Goal: Transaction & Acquisition: Book appointment/travel/reservation

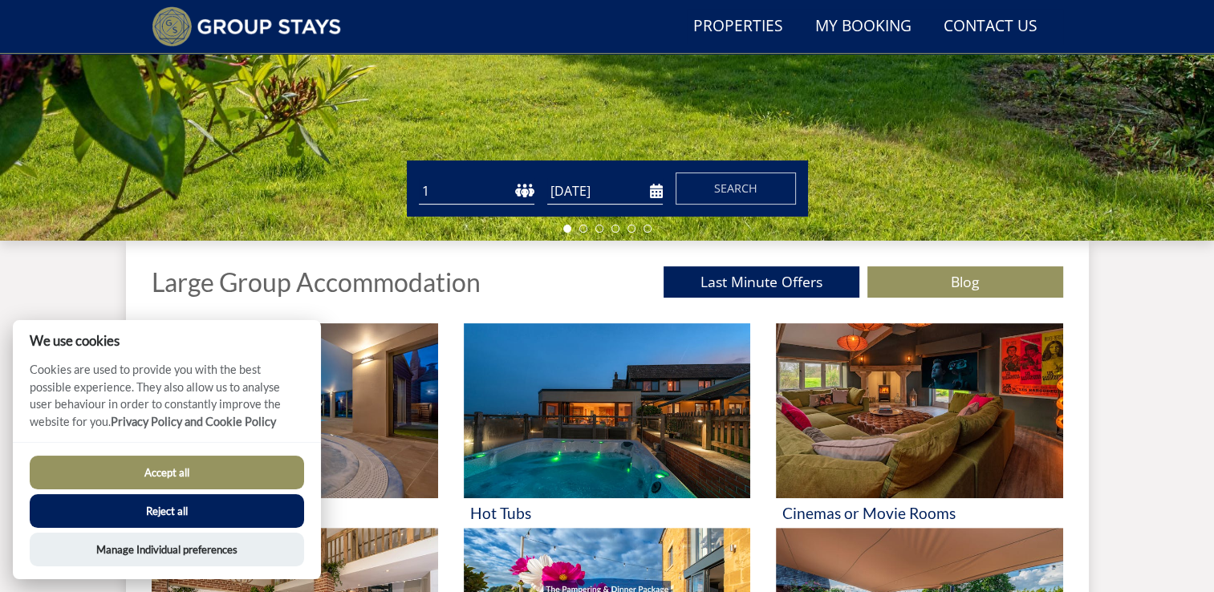
scroll to position [443, 0]
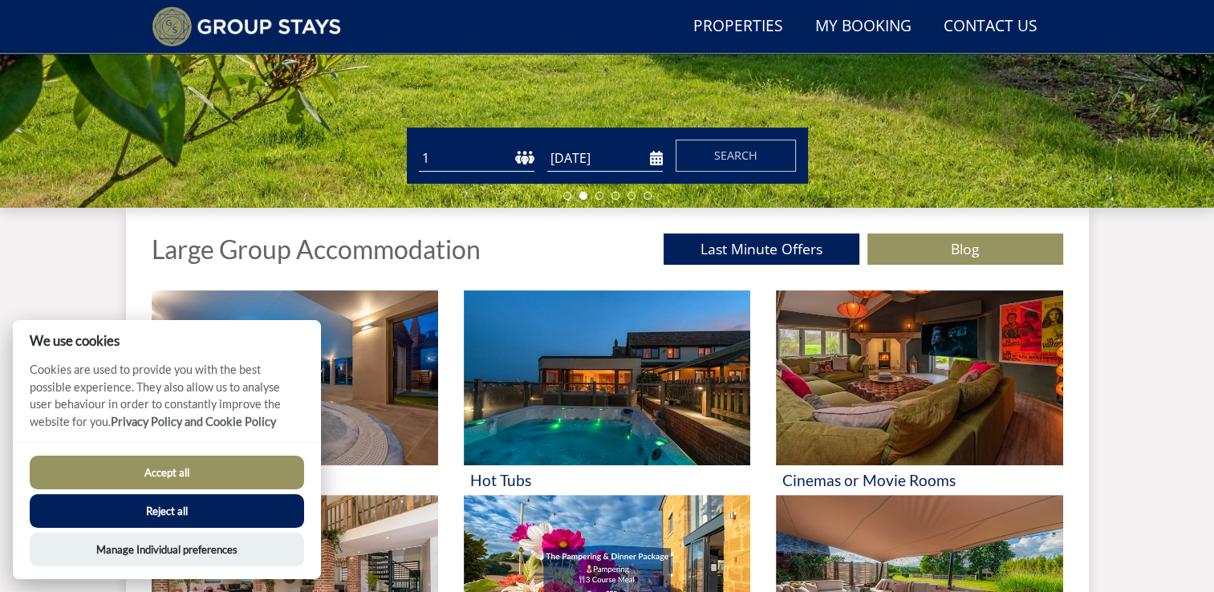
click at [184, 515] on button "Reject all" at bounding box center [167, 511] width 275 height 34
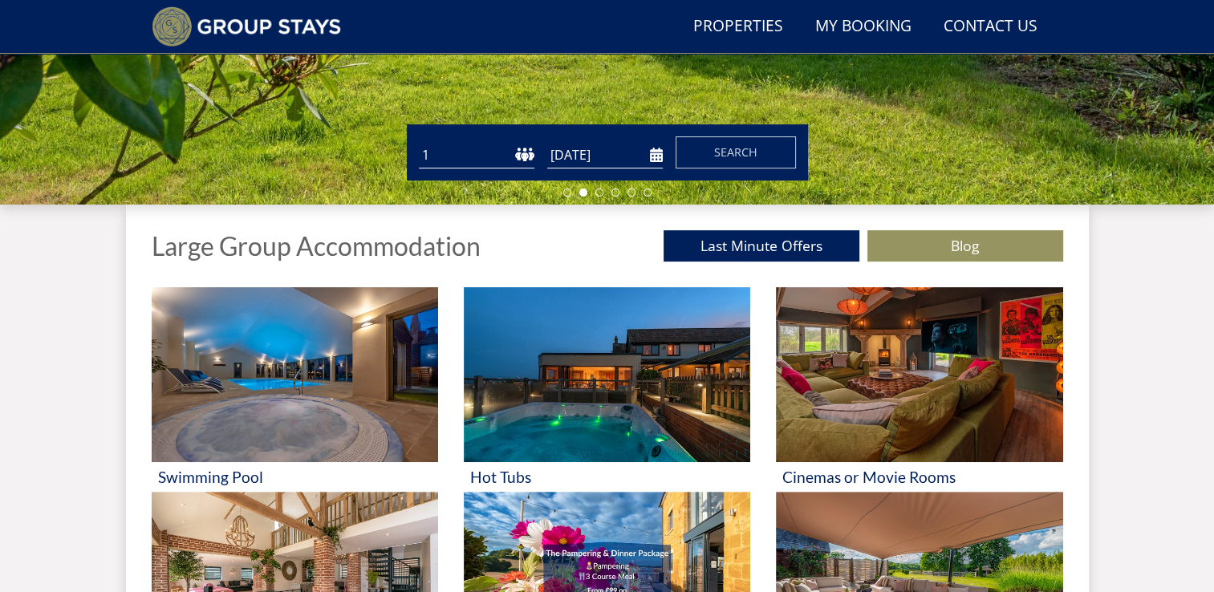
scroll to position [443, 0]
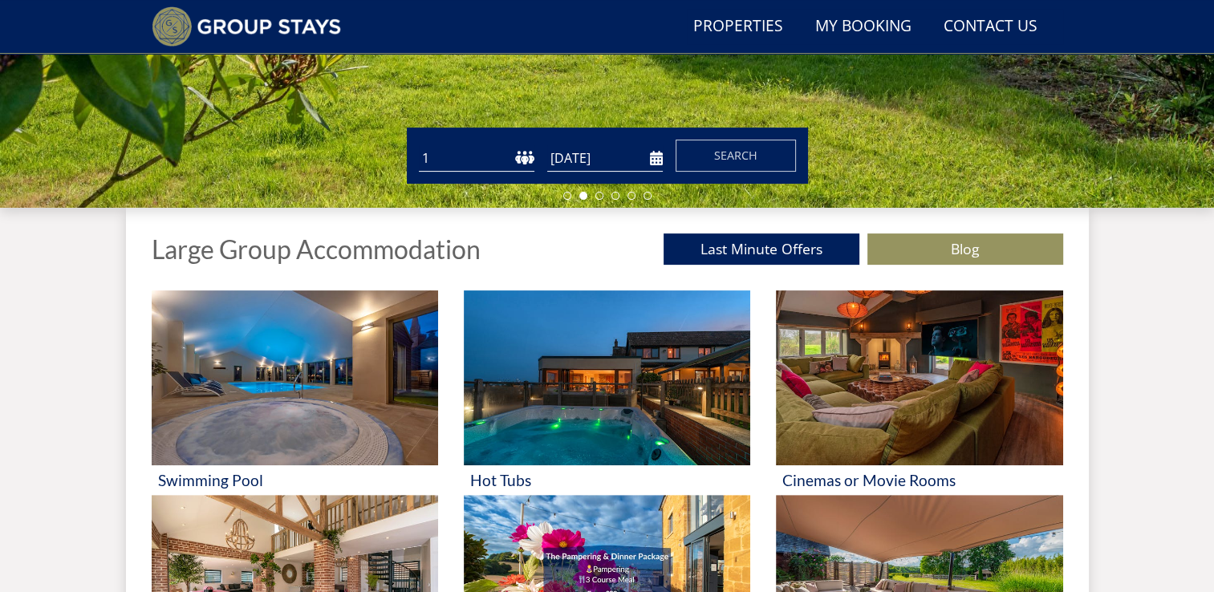
click at [451, 158] on select "1 2 3 4 5 6 7 8 9 10 11 12 13 14 15 16 17 18 19 20 21 22 23 24 25 26 27 28 29 3…" at bounding box center [477, 158] width 116 height 26
select select "8"
click at [419, 145] on select "1 2 3 4 5 6 7 8 9 10 11 12 13 14 15 16 17 18 19 20 21 22 23 24 25 26 27 28 29 3…" at bounding box center [477, 158] width 116 height 26
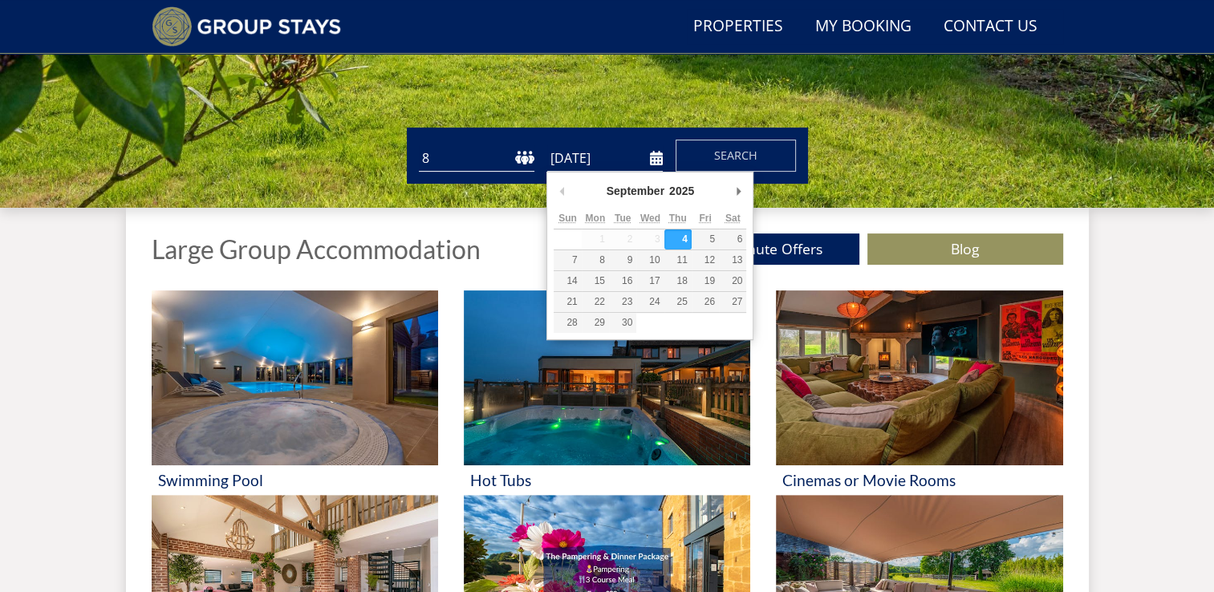
click at [654, 159] on input "[DATE]" at bounding box center [605, 158] width 116 height 26
type input "25/09/2025"
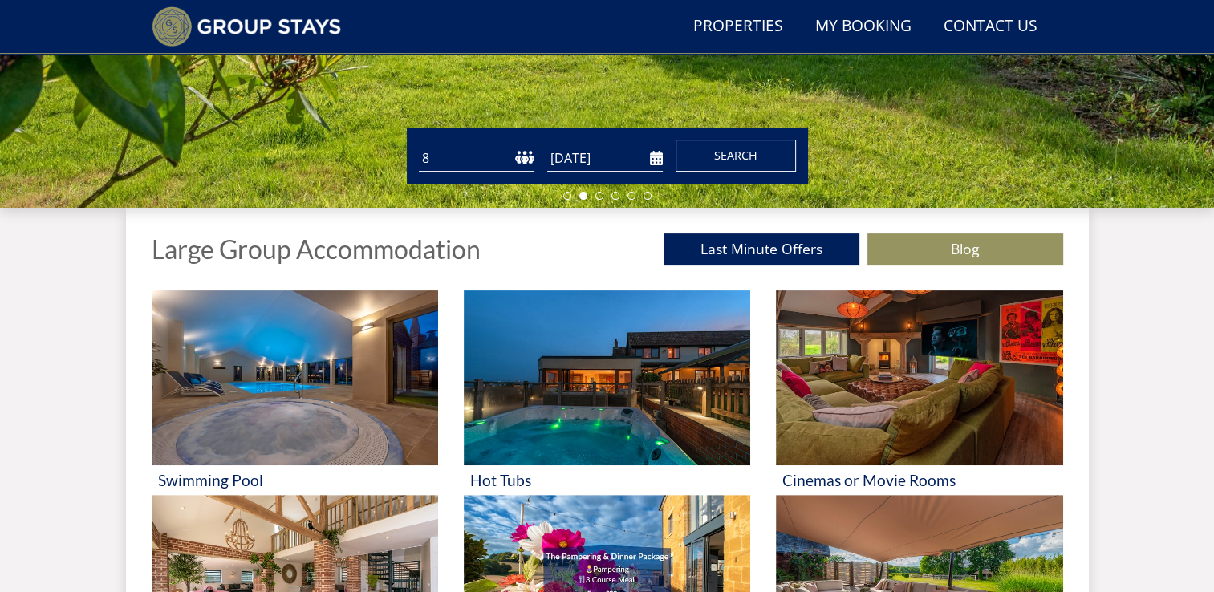
click at [734, 149] on span "Search" at bounding box center [735, 155] width 43 height 15
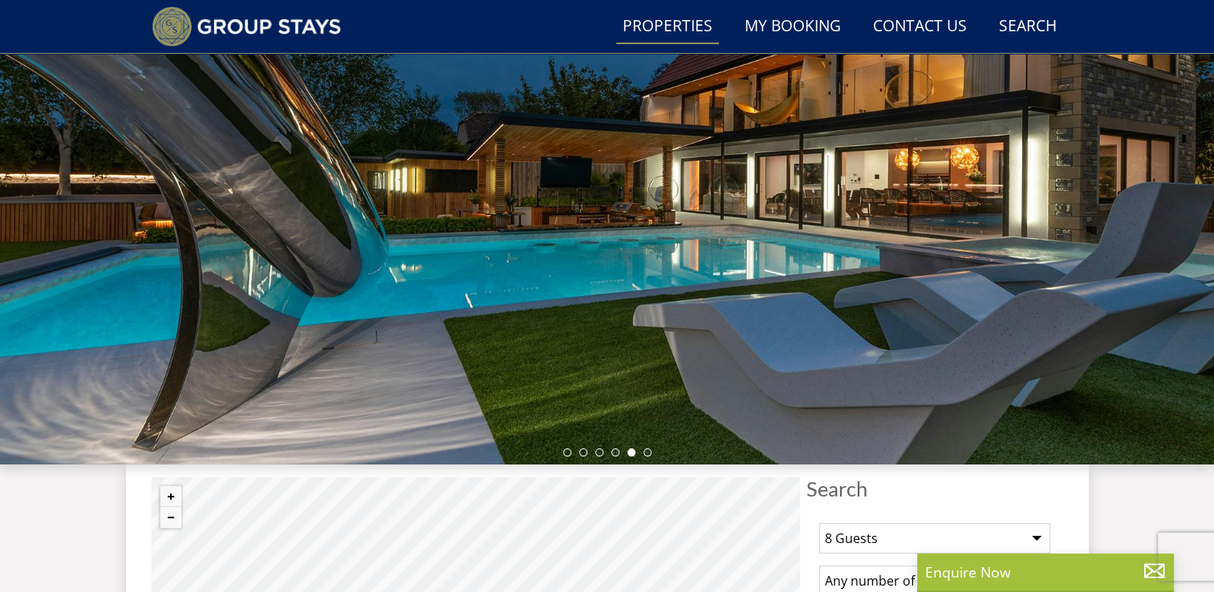
scroll to position [154, 0]
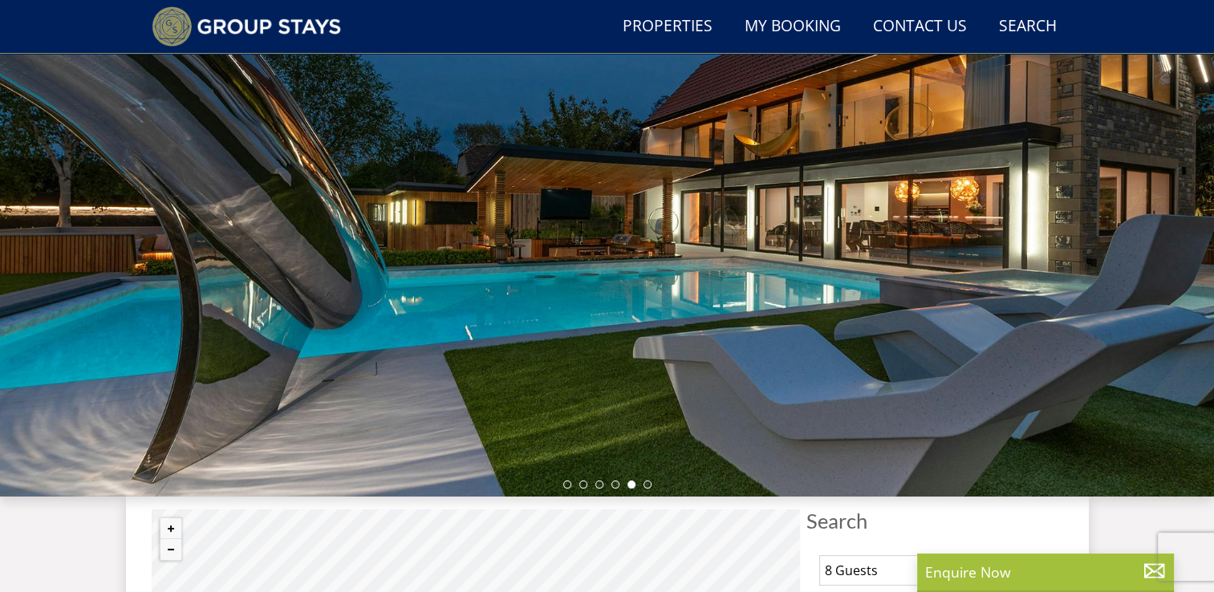
click at [1068, 233] on div at bounding box center [607, 216] width 1214 height 562
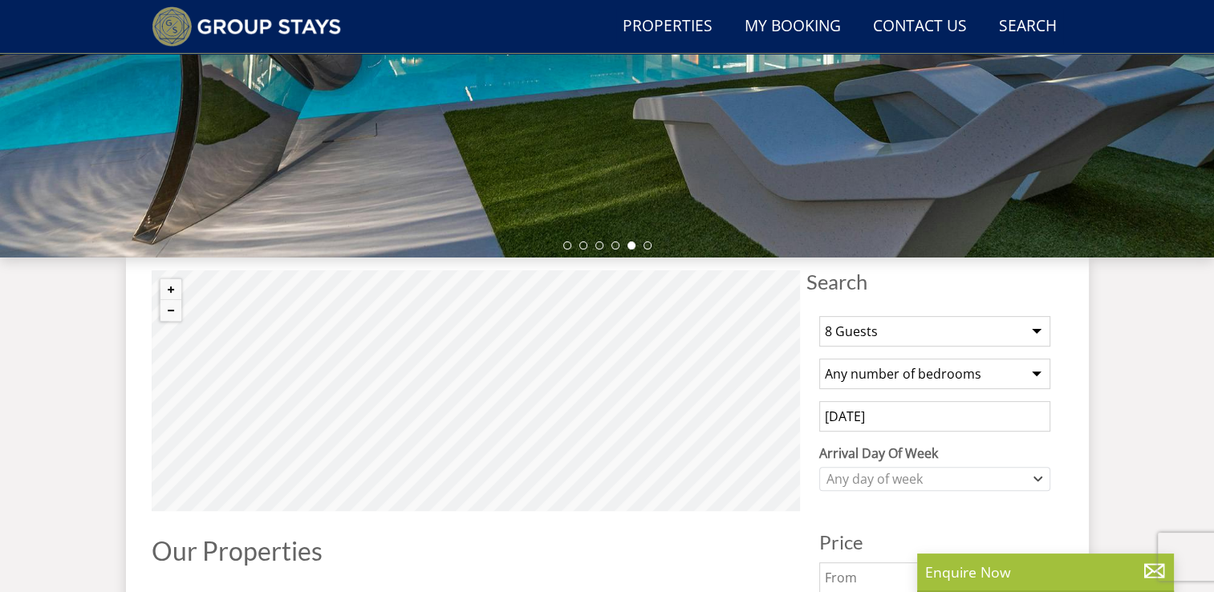
scroll to position [507, 0]
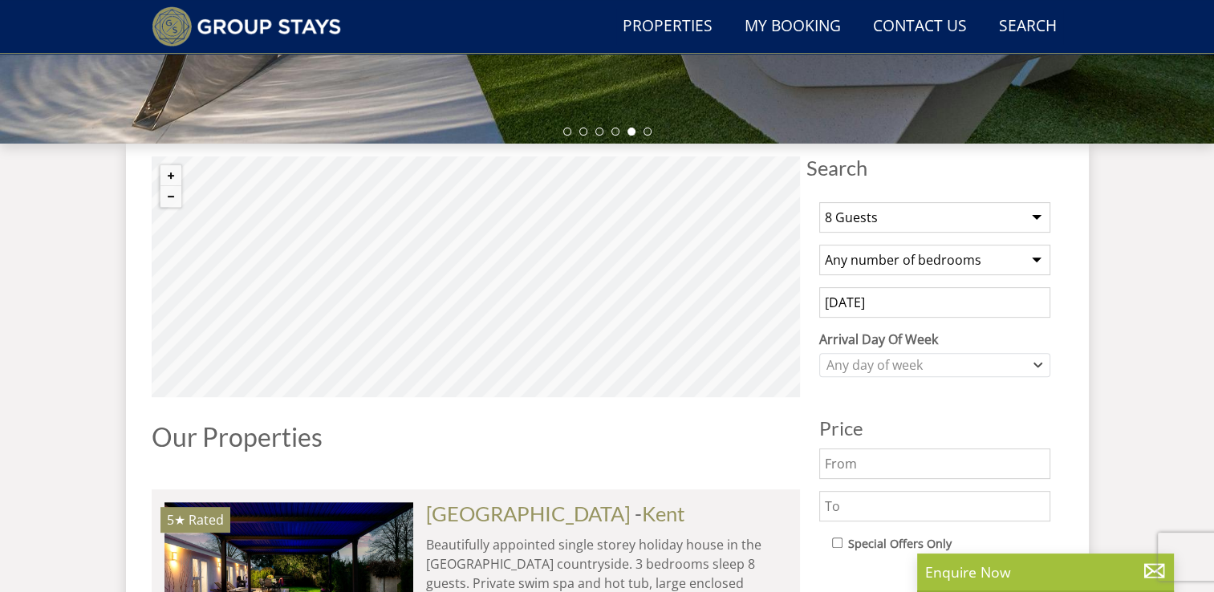
click at [1031, 258] on select "Any number of bedrooms 3 Bedrooms 4 Bedrooms 5 Bedrooms 6 Bedrooms 7 Bedrooms 8…" at bounding box center [935, 260] width 231 height 31
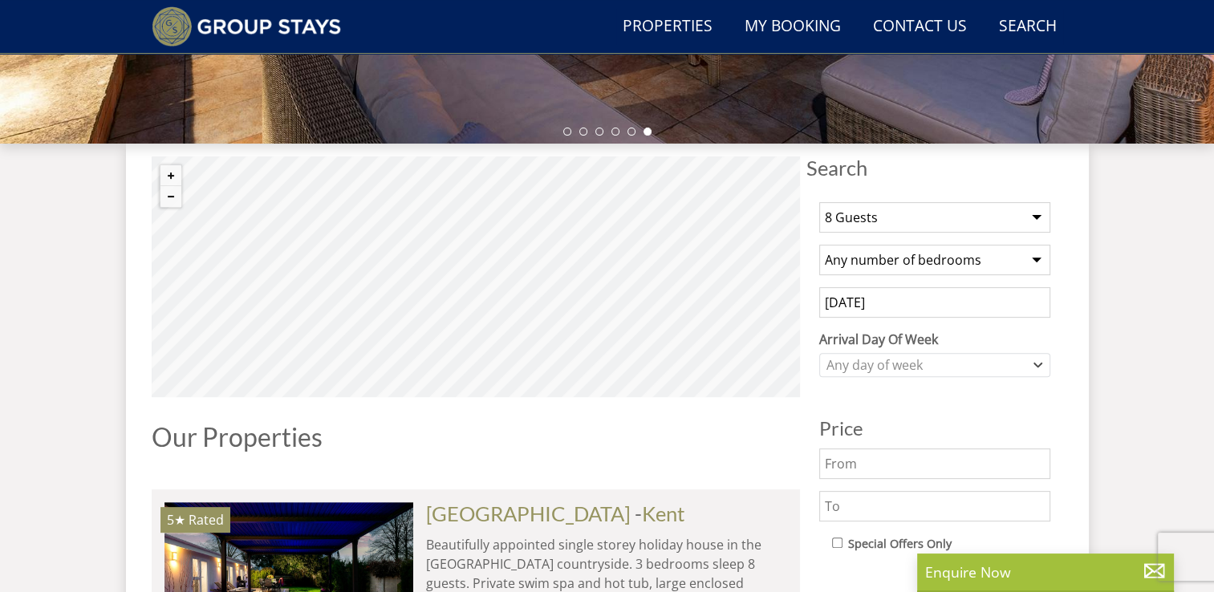
select select "8"
click at [820, 245] on select "Any number of bedrooms 3 Bedrooms 4 Bedrooms 5 Bedrooms 6 Bedrooms 7 Bedrooms 8…" at bounding box center [935, 260] width 231 height 31
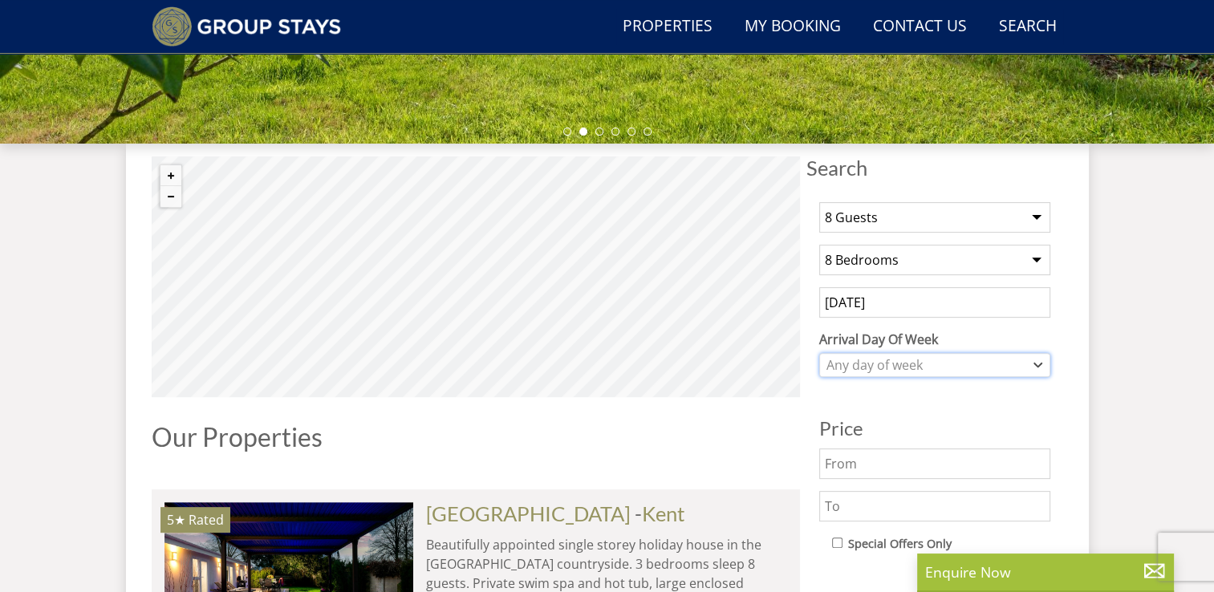
click at [986, 367] on div "Any day of week" at bounding box center [927, 365] width 208 height 18
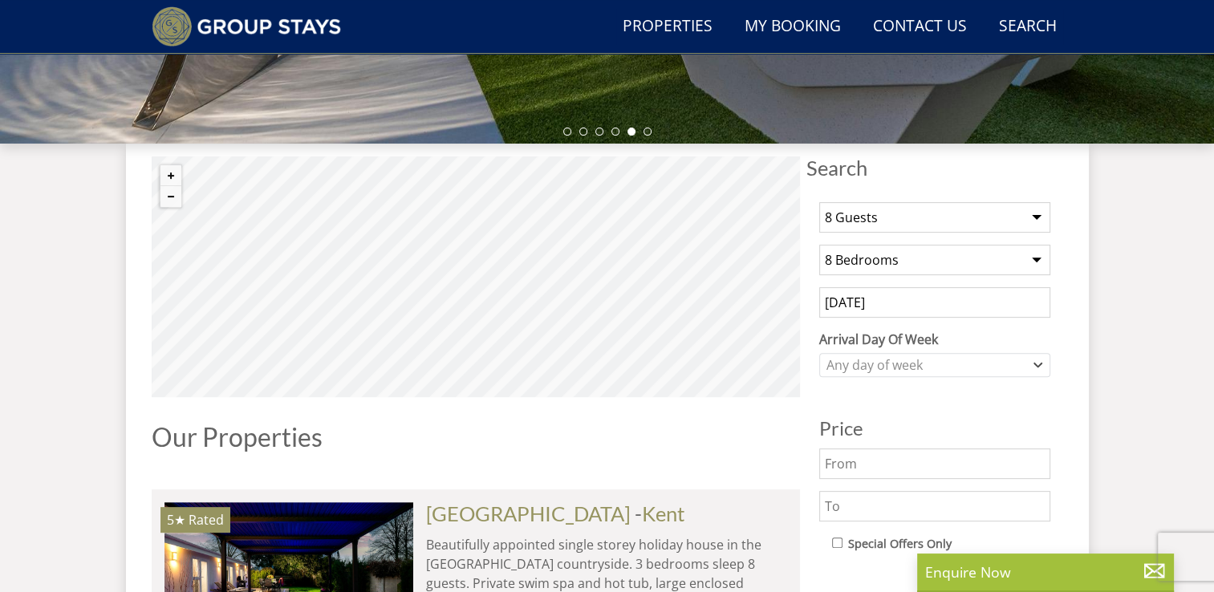
click at [525, 426] on h1 "Our Properties" at bounding box center [476, 437] width 649 height 28
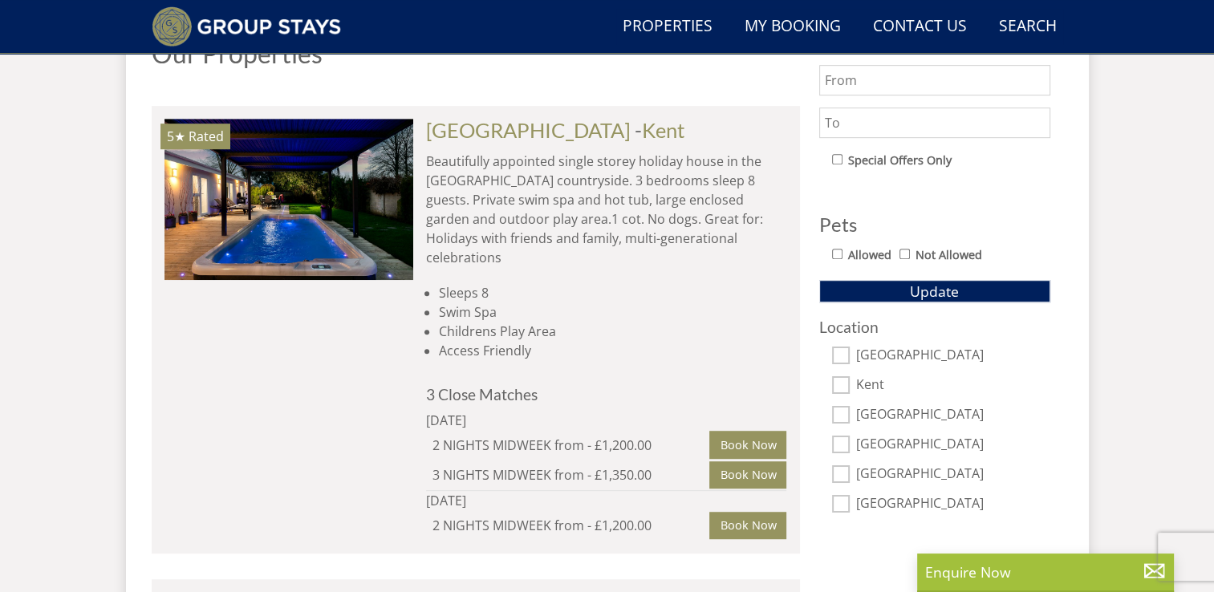
scroll to position [893, 0]
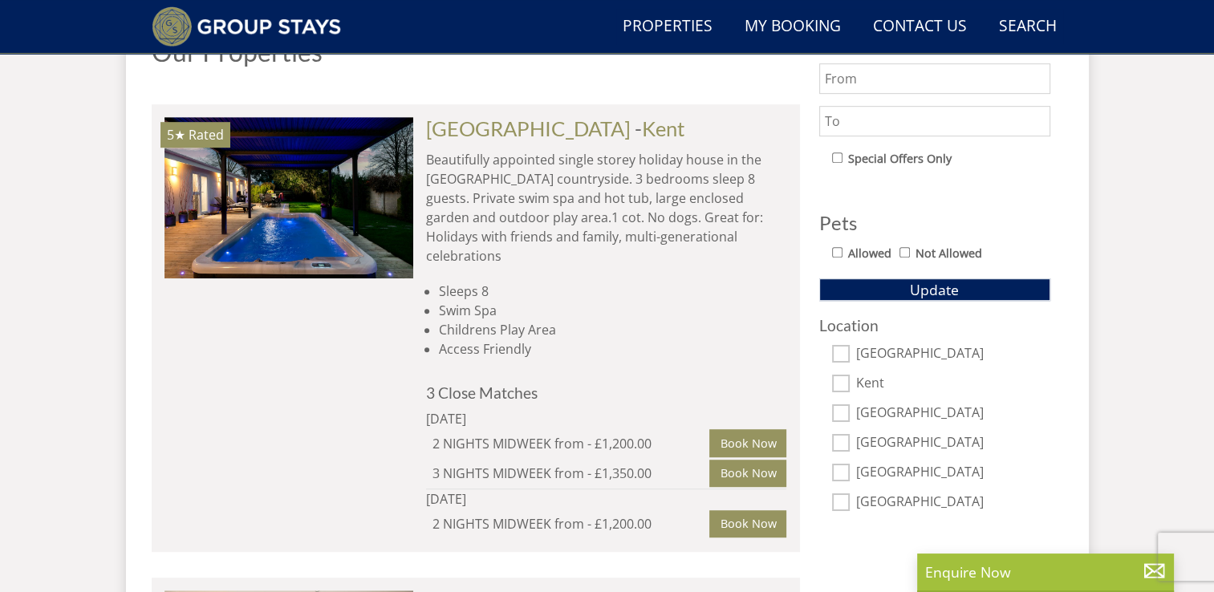
click at [363, 405] on div "5★ Rated FORMOSA Check Availability More Info" at bounding box center [289, 327] width 249 height 421
click at [764, 429] on link "Book Now" at bounding box center [748, 442] width 77 height 27
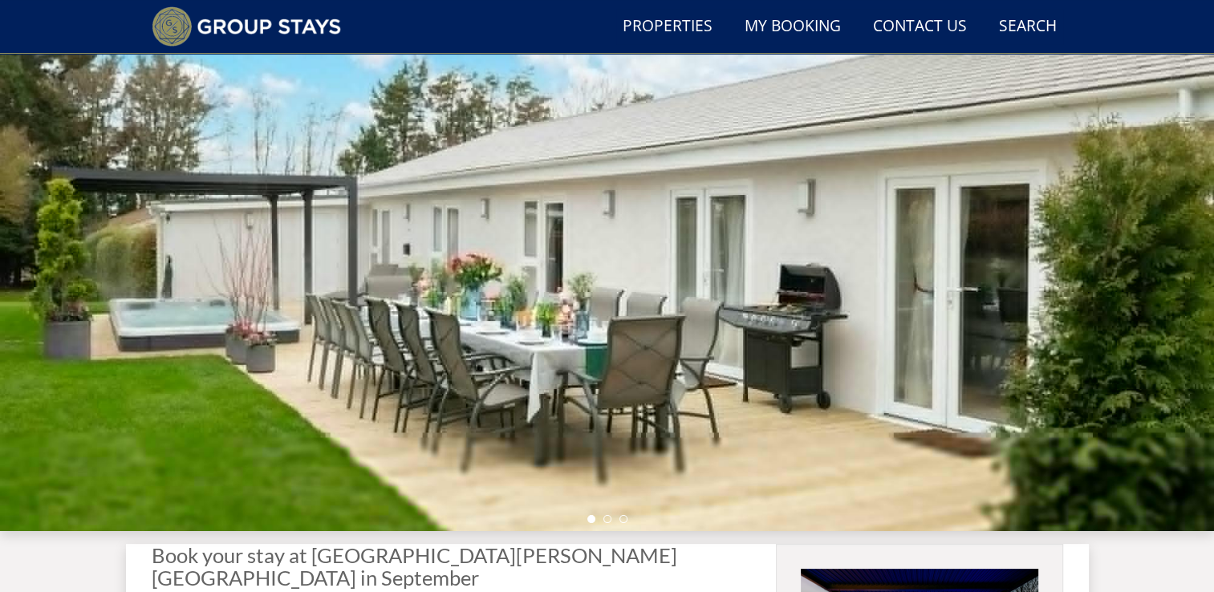
scroll to position [122, 0]
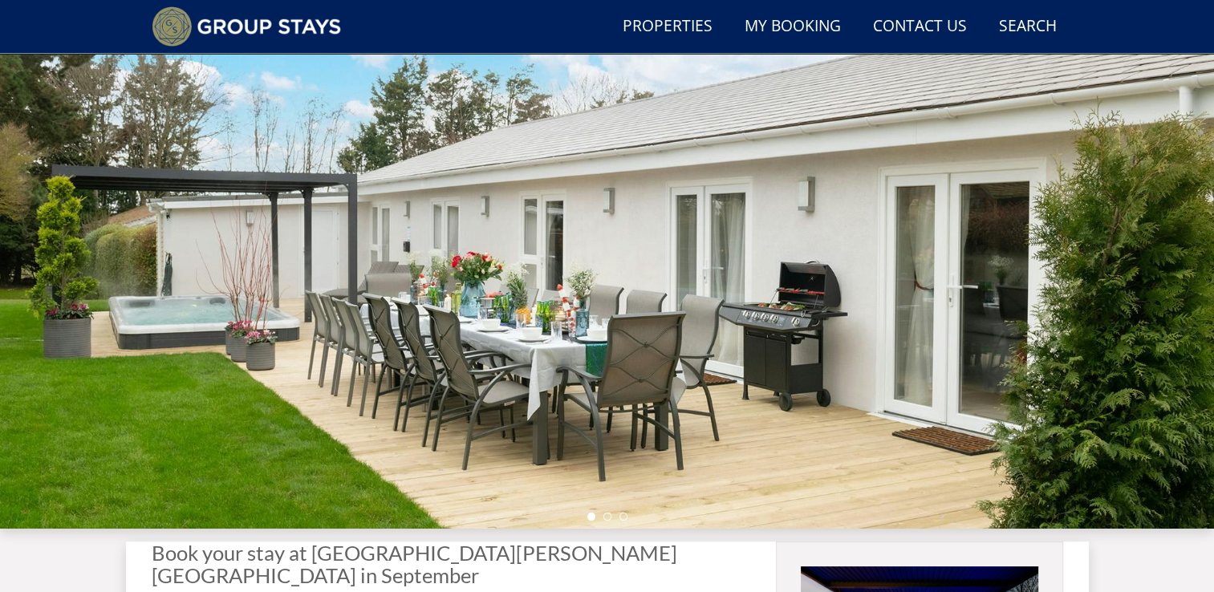
click at [1116, 265] on div at bounding box center [607, 248] width 1214 height 562
